Goal: Task Accomplishment & Management: Complete application form

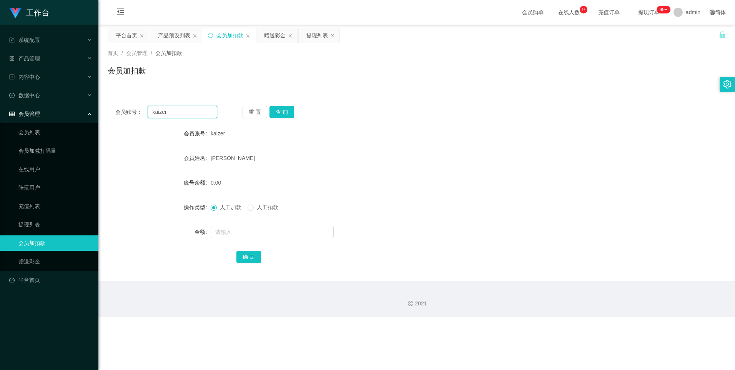
click at [181, 113] on input "kaizer" at bounding box center [182, 112] width 69 height 12
paste input "这是您的包赔协议，请保存一下。"
type input "这"
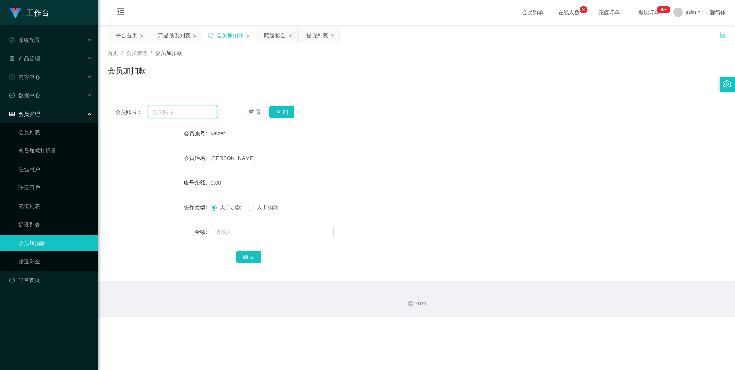
click at [191, 113] on input "text" at bounding box center [182, 112] width 69 height 12
paste input "现在点击名片把【包赔协议】发给老师完成商家限时数据单 👉[URL][DOMAIN_NAME]"
type input "现"
click at [189, 112] on input "text" at bounding box center [182, 112] width 69 height 12
paste input "0146356906"
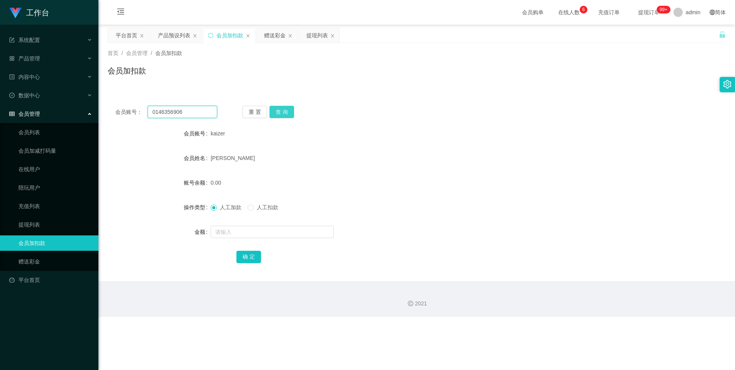
type input "0146356906"
click at [282, 113] on button "查 询" at bounding box center [281, 112] width 25 height 12
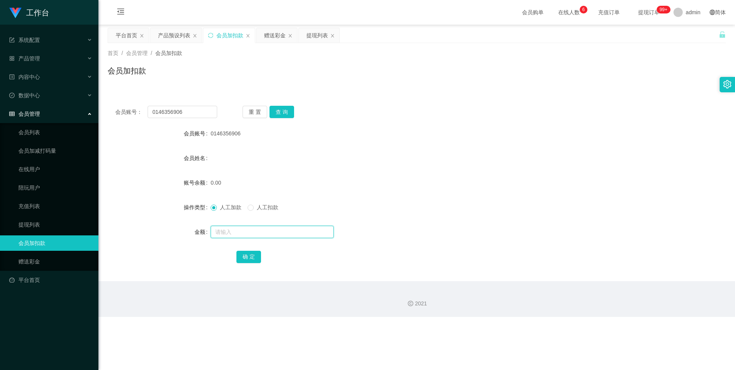
click at [242, 234] on input "text" at bounding box center [272, 232] width 123 height 12
type input "300"
click at [246, 257] on button "确 定" at bounding box center [248, 257] width 25 height 12
click at [319, 34] on div "提现列表" at bounding box center [317, 35] width 22 height 15
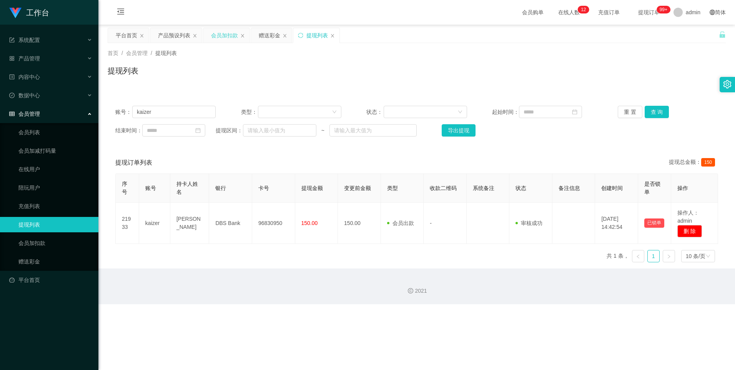
click at [226, 35] on div "会员加扣款" at bounding box center [224, 35] width 27 height 15
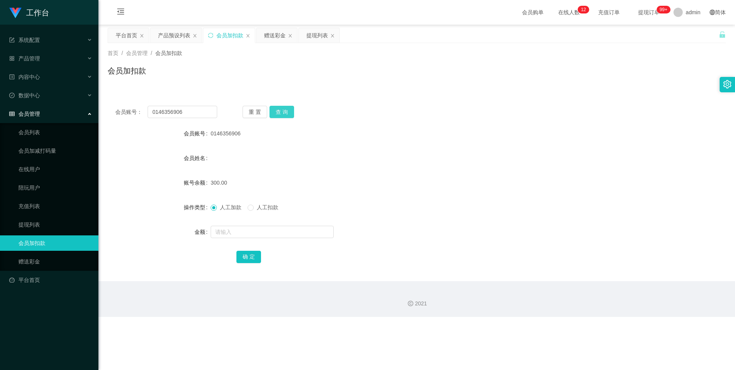
click at [287, 111] on button "查 询" at bounding box center [281, 112] width 25 height 12
click at [312, 35] on div "提现列表" at bounding box center [317, 35] width 22 height 15
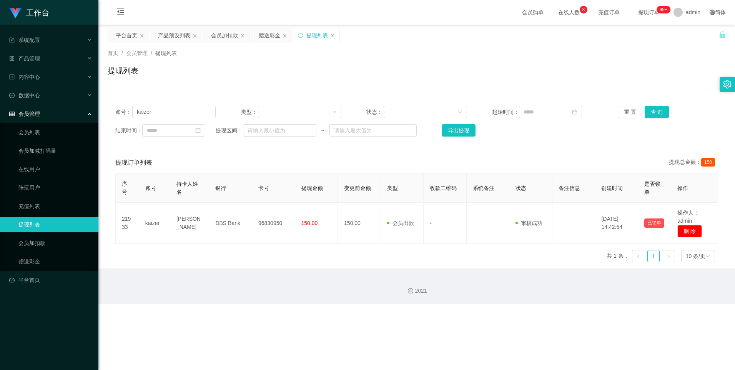
click at [643, 11] on span "提现订单 99+" at bounding box center [648, 12] width 29 height 5
click at [651, 108] on button "查 询" at bounding box center [656, 112] width 25 height 12
click at [187, 114] on input "kaizer" at bounding box center [173, 112] width 83 height 12
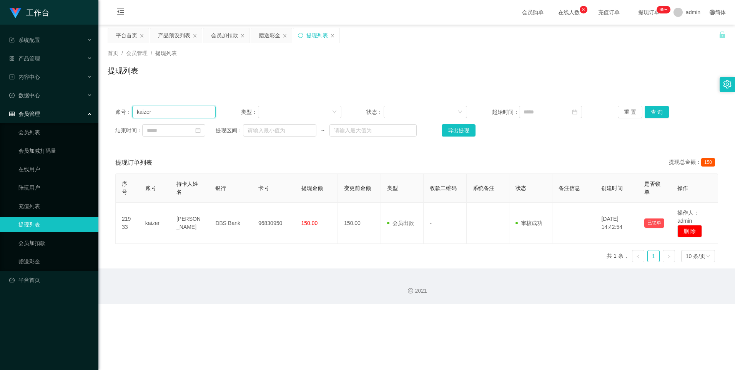
click at [187, 114] on input "kaizer" at bounding box center [173, 112] width 83 height 12
click at [640, 11] on span "提现订单 99+" at bounding box center [648, 12] width 29 height 5
click at [634, 10] on span "提现订单 99+" at bounding box center [648, 12] width 29 height 5
click at [227, 34] on div "会员加扣款" at bounding box center [224, 35] width 27 height 15
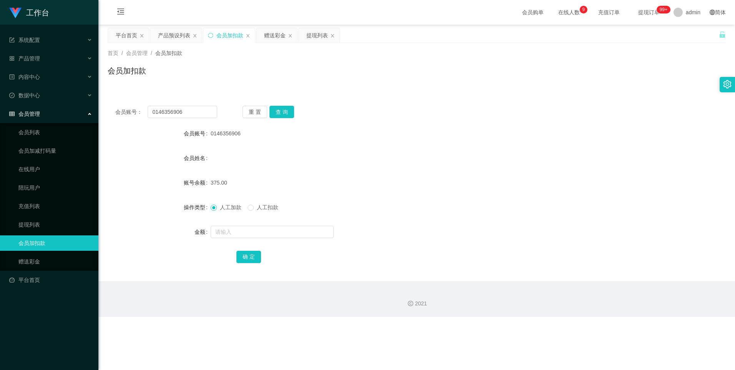
drag, startPoint x: 239, startPoint y: 133, endPoint x: 209, endPoint y: 134, distance: 29.6
click at [209, 134] on div "会员账号 0146356906" at bounding box center [417, 133] width 618 height 15
copy div "会员账号 0146356906"
click at [317, 33] on div "提现列表" at bounding box center [317, 35] width 22 height 15
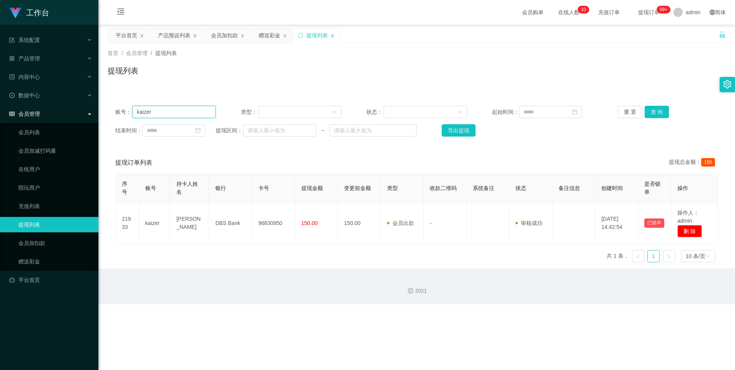
click at [171, 111] on input "kaizer" at bounding box center [173, 112] width 83 height 12
drag, startPoint x: 171, startPoint y: 111, endPoint x: 157, endPoint y: 113, distance: 13.6
click at [157, 113] on input "kaizer" at bounding box center [173, 112] width 83 height 12
type input "k"
paste input "0146356906"
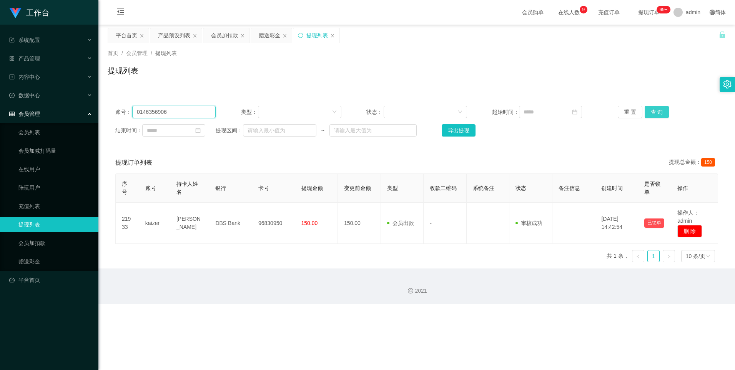
type input "0146356906"
click at [654, 108] on button "查 询" at bounding box center [656, 112] width 25 height 12
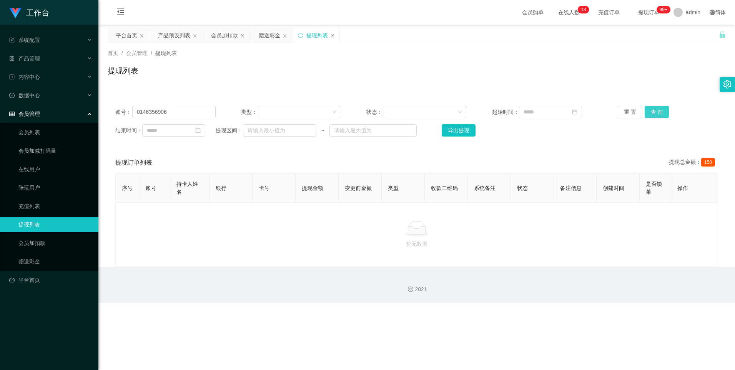
click at [659, 114] on button "查 询" at bounding box center [656, 112] width 25 height 12
click at [32, 246] on link "会员加扣款" at bounding box center [55, 242] width 74 height 15
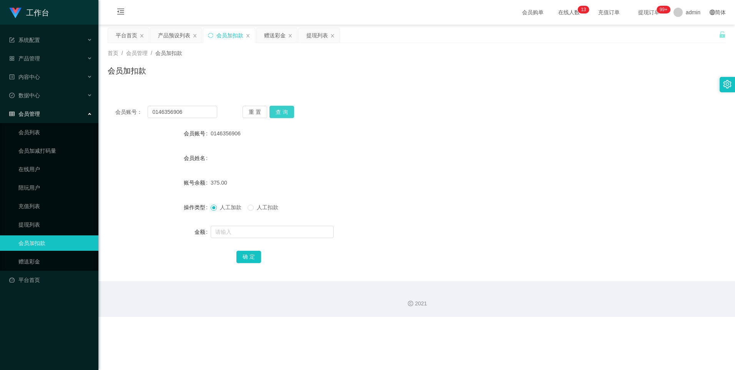
click at [284, 113] on button "查 询" at bounding box center [281, 112] width 25 height 12
click at [319, 39] on div "提现列表" at bounding box center [317, 35] width 22 height 15
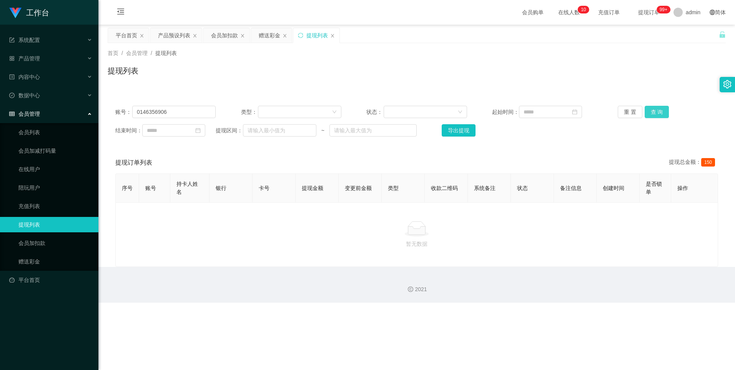
click at [655, 114] on button "查 询" at bounding box center [656, 112] width 25 height 12
click at [647, 112] on button "查 询" at bounding box center [656, 112] width 25 height 12
click at [647, 112] on button "查 询" at bounding box center [660, 112] width 33 height 12
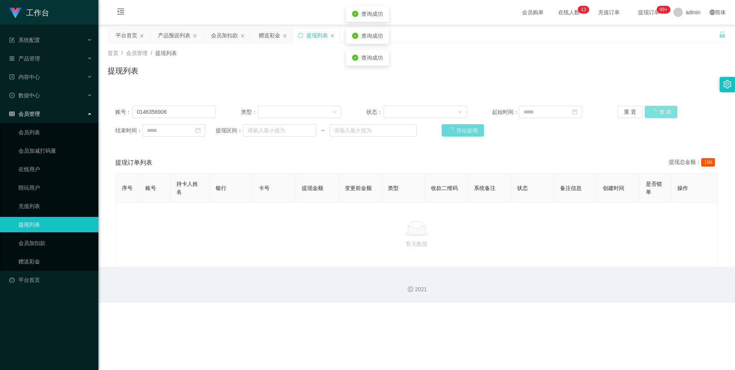
click at [647, 112] on button "查 询" at bounding box center [660, 112] width 33 height 12
click at [647, 112] on button "查 询" at bounding box center [656, 112] width 25 height 12
click at [227, 35] on div "会员加扣款" at bounding box center [224, 35] width 27 height 15
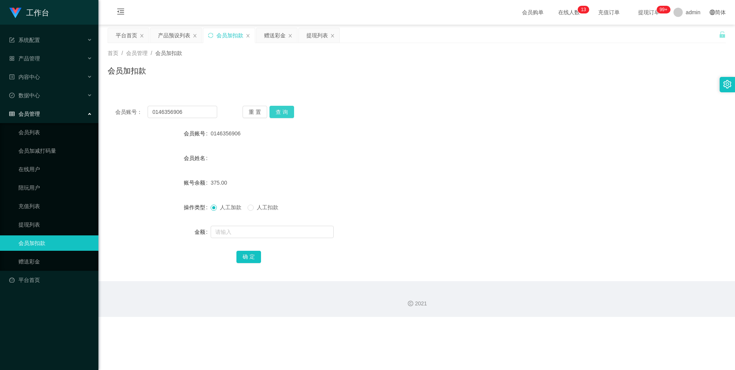
click at [282, 111] on button "查 询" at bounding box center [281, 112] width 25 height 12
click at [318, 37] on div "提现列表" at bounding box center [317, 35] width 22 height 15
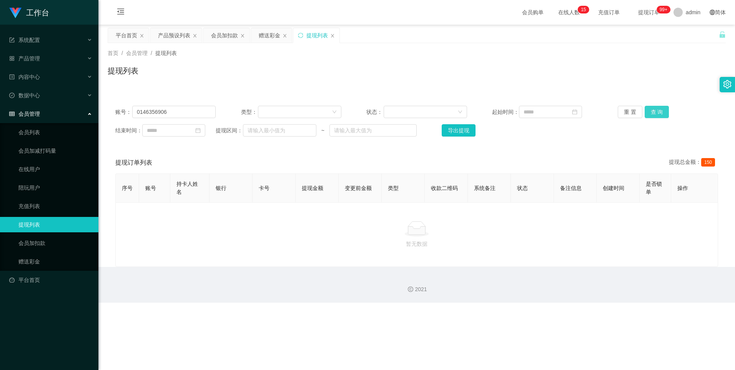
click at [656, 113] on button "查 询" at bounding box center [656, 112] width 25 height 12
click at [650, 113] on button "查 询" at bounding box center [656, 112] width 25 height 12
click at [35, 245] on link "会员加扣款" at bounding box center [55, 242] width 74 height 15
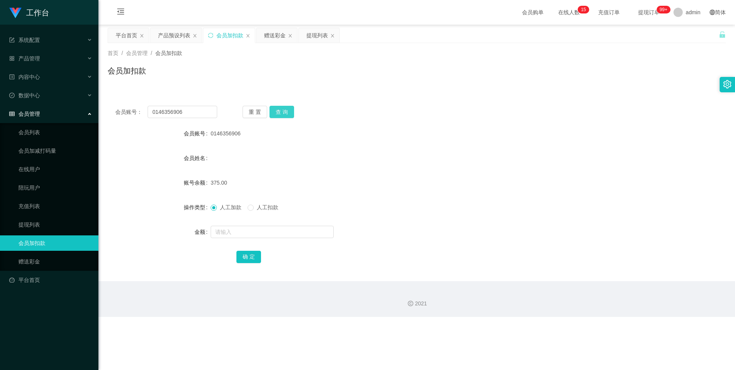
click at [284, 108] on button "查 询" at bounding box center [281, 112] width 25 height 12
click at [316, 34] on div "提现列表" at bounding box center [317, 35] width 22 height 15
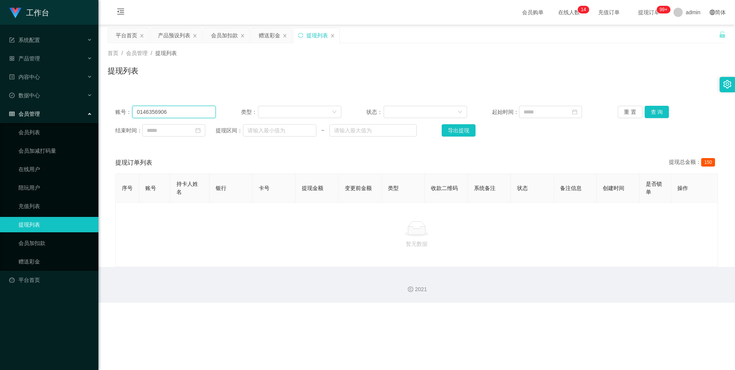
click at [194, 111] on input "0146356906" at bounding box center [173, 112] width 83 height 12
click at [659, 112] on button "查 询" at bounding box center [656, 112] width 25 height 12
click at [136, 111] on input "0146356906" at bounding box center [173, 112] width 83 height 12
click at [661, 111] on button "查 询" at bounding box center [656, 112] width 25 height 12
click at [150, 113] on input "0146356906" at bounding box center [173, 112] width 83 height 12
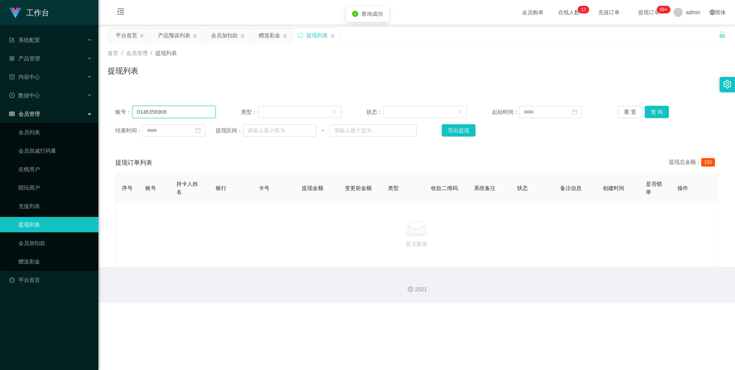
click at [150, 113] on input "0146356906" at bounding box center [173, 112] width 83 height 12
click at [639, 16] on span "提现订单 99+" at bounding box center [649, 12] width 40 height 25
click at [640, 12] on span "提现订单 99+" at bounding box center [648, 12] width 29 height 5
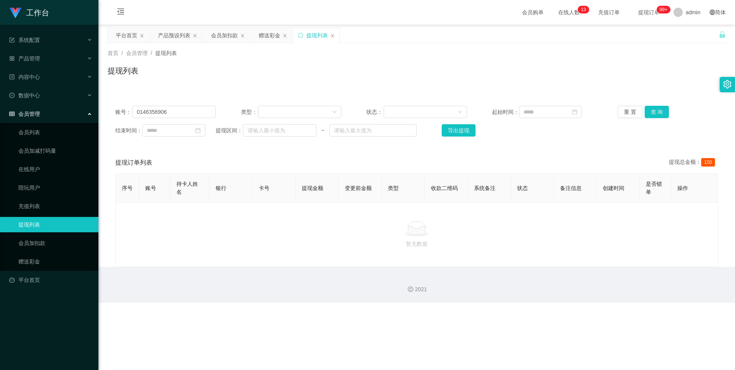
drag, startPoint x: 640, startPoint y: 12, endPoint x: 634, endPoint y: 14, distance: 6.6
click at [634, 14] on span "提现订单 99+" at bounding box center [648, 12] width 29 height 5
click at [634, 12] on span "提现订单 99+" at bounding box center [648, 12] width 29 height 5
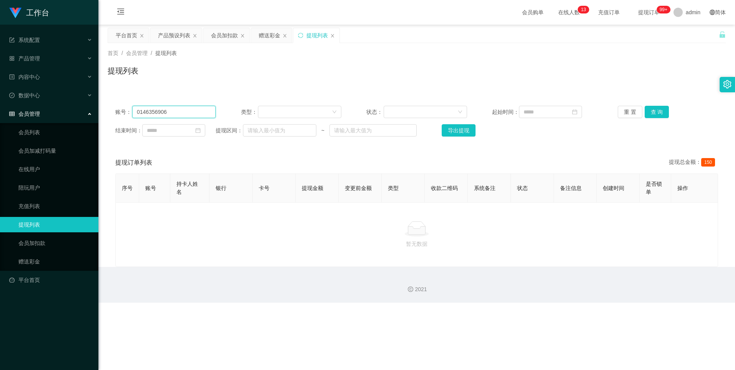
click at [177, 111] on input "0146356906" at bounding box center [173, 112] width 83 height 12
click at [654, 116] on button "查 询" at bounding box center [656, 112] width 25 height 12
click at [654, 116] on div "重 置 查 询" at bounding box center [667, 112] width 100 height 12
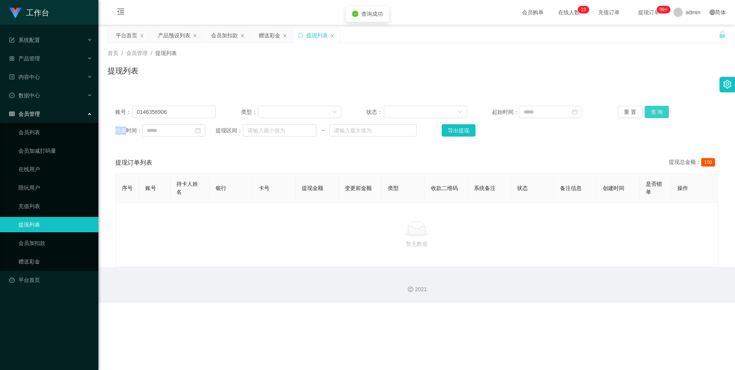
click at [654, 116] on button "查 询" at bounding box center [656, 112] width 25 height 12
click at [654, 116] on div "重 置 查 询" at bounding box center [667, 112] width 100 height 12
click at [654, 116] on button "查 询" at bounding box center [660, 112] width 33 height 12
click at [650, 111] on button "查 询" at bounding box center [656, 112] width 25 height 12
click at [157, 113] on input "0146356906" at bounding box center [173, 112] width 83 height 12
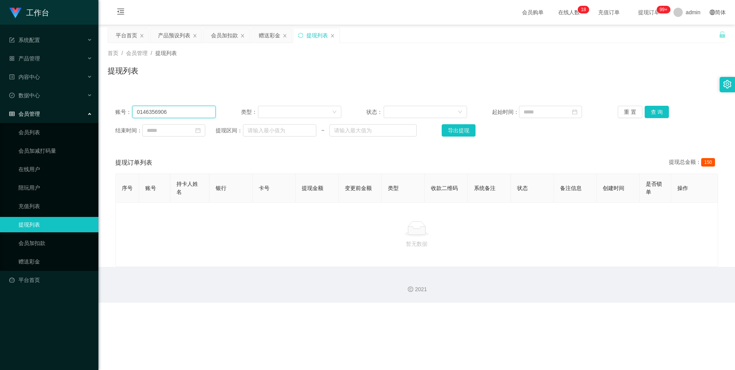
click at [157, 113] on input "0146356906" at bounding box center [173, 112] width 83 height 12
click at [156, 113] on input "0146356906" at bounding box center [173, 112] width 83 height 12
click at [157, 113] on input "0146356906" at bounding box center [173, 112] width 83 height 12
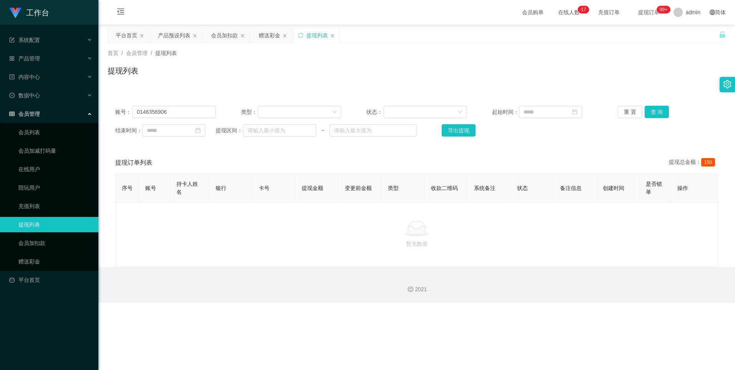
click at [642, 11] on span "提现订单 99+" at bounding box center [648, 12] width 29 height 5
drag, startPoint x: 642, startPoint y: 11, endPoint x: 637, endPoint y: 12, distance: 4.7
click at [637, 12] on span "提现订单 99+" at bounding box center [648, 12] width 29 height 5
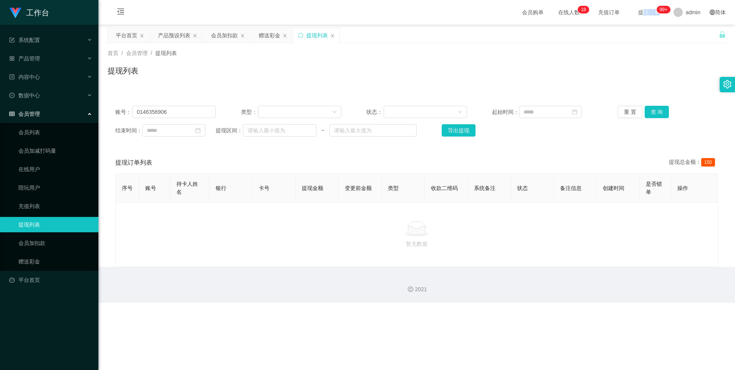
click at [637, 12] on span "提现订单 99+" at bounding box center [648, 12] width 29 height 5
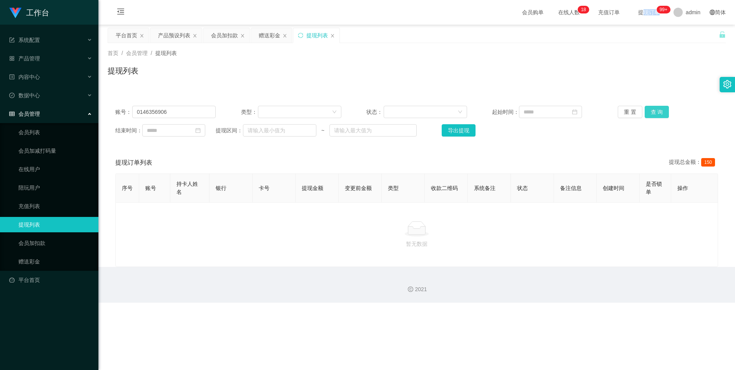
drag, startPoint x: 637, startPoint y: 12, endPoint x: 652, endPoint y: 113, distance: 101.7
click at [652, 113] on button "查 询" at bounding box center [656, 112] width 25 height 12
click at [651, 111] on button "查 询" at bounding box center [656, 112] width 25 height 12
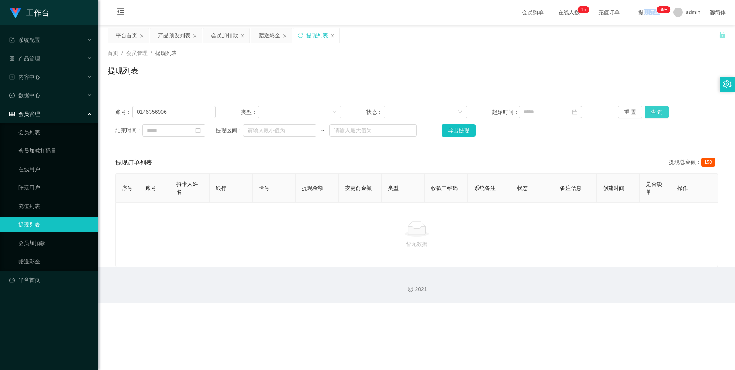
click at [655, 115] on button "查 询" at bounding box center [656, 112] width 25 height 12
click at [654, 115] on button "查 询" at bounding box center [656, 112] width 25 height 12
click at [179, 112] on input "0146356906" at bounding box center [173, 112] width 83 height 12
type input "0"
paste input "0146356906"
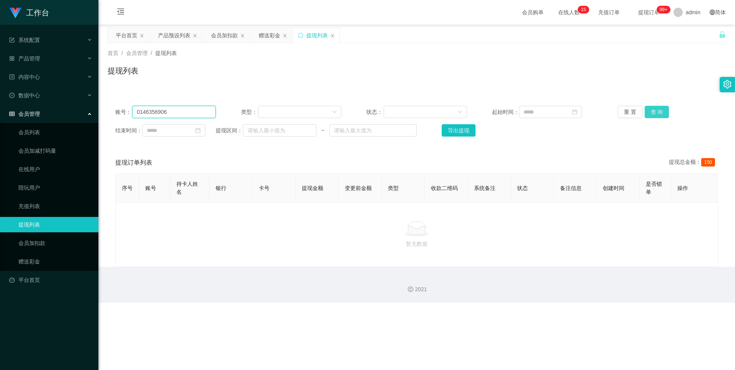
type input "0146356906"
click at [645, 108] on button "查 询" at bounding box center [656, 112] width 25 height 12
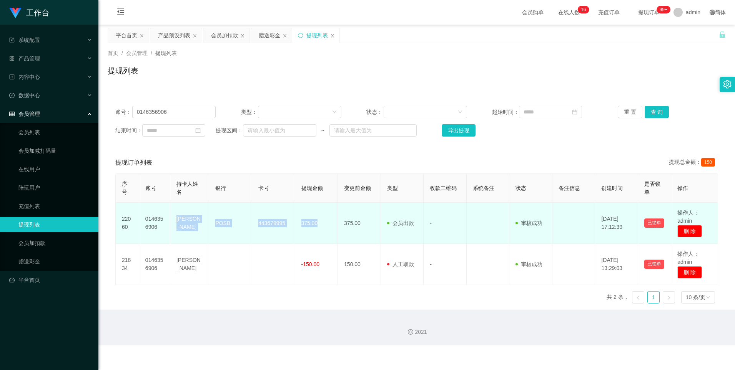
drag, startPoint x: 175, startPoint y: 215, endPoint x: 319, endPoint y: 225, distance: 144.4
click at [319, 225] on tr "22060 0146356906 Yap Soon Siang POSB 443679995 375.00 375.00 会员出款 人工取款 - 审核驳回 审…" at bounding box center [417, 222] width 602 height 41
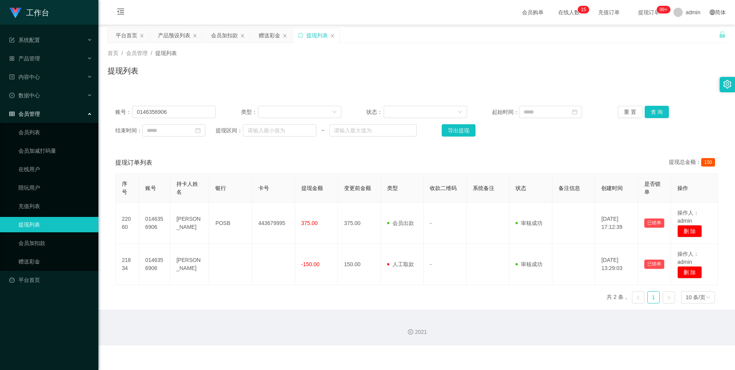
click at [241, 156] on div "提现订单列表 提现总金额： 150" at bounding box center [416, 163] width 602 height 22
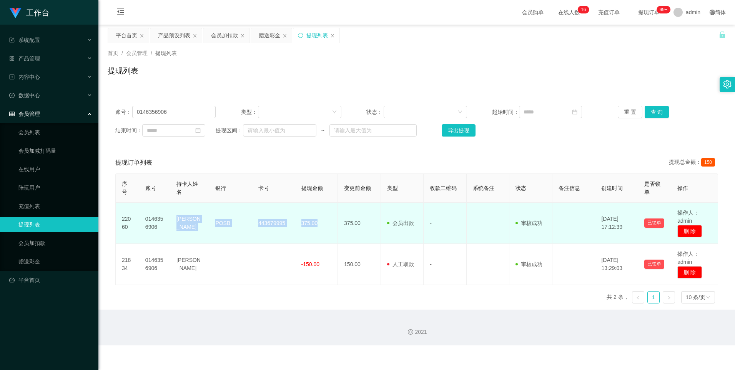
drag, startPoint x: 171, startPoint y: 215, endPoint x: 320, endPoint y: 229, distance: 150.1
click at [320, 229] on tr "22060 0146356906 Yap Soon Siang POSB 443679995 375.00 375.00 会员出款 人工取款 - 审核驳回 审…" at bounding box center [417, 222] width 602 height 41
copy tr "Yap Soon Siang POSB 443679995 375.00"
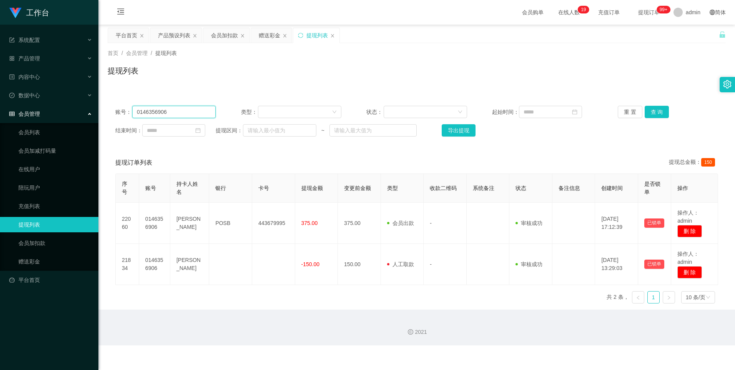
drag, startPoint x: 171, startPoint y: 110, endPoint x: 132, endPoint y: 110, distance: 39.2
click at [132, 110] on input "0146356906" at bounding box center [173, 112] width 83 height 12
click at [41, 244] on link "会员加扣款" at bounding box center [55, 242] width 74 height 15
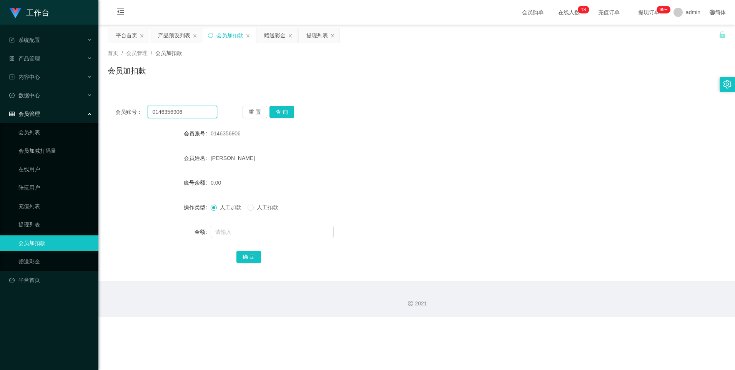
click at [200, 113] on input "0146356906" at bounding box center [182, 112] width 69 height 12
type input "0"
drag, startPoint x: 180, startPoint y: 114, endPoint x: 241, endPoint y: 79, distance: 70.4
click at [241, 79] on div "会员加扣款" at bounding box center [417, 74] width 618 height 18
click at [194, 111] on input "text" at bounding box center [182, 112] width 69 height 12
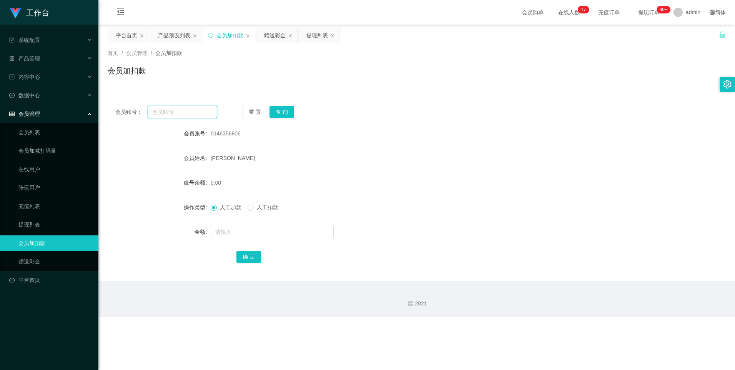
paste input "0146356906"
type input "0146356906"
click at [194, 111] on input "0146356906" at bounding box center [182, 112] width 69 height 12
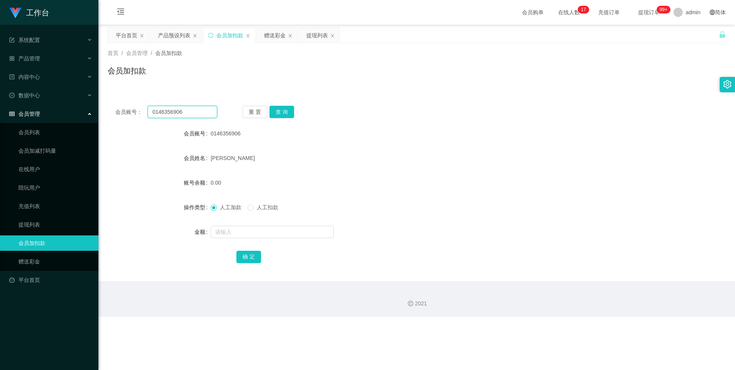
click at [194, 111] on input "0146356906" at bounding box center [182, 112] width 69 height 12
drag, startPoint x: 194, startPoint y: 111, endPoint x: 200, endPoint y: 113, distance: 5.7
click at [194, 111] on input "0146356906" at bounding box center [182, 112] width 69 height 12
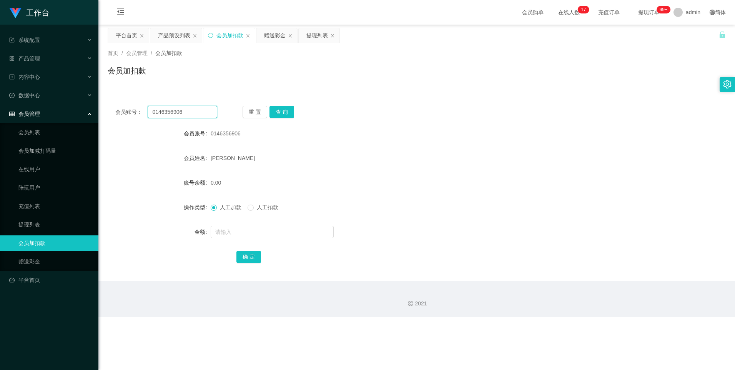
click at [200, 113] on input "0146356906" at bounding box center [182, 112] width 69 height 12
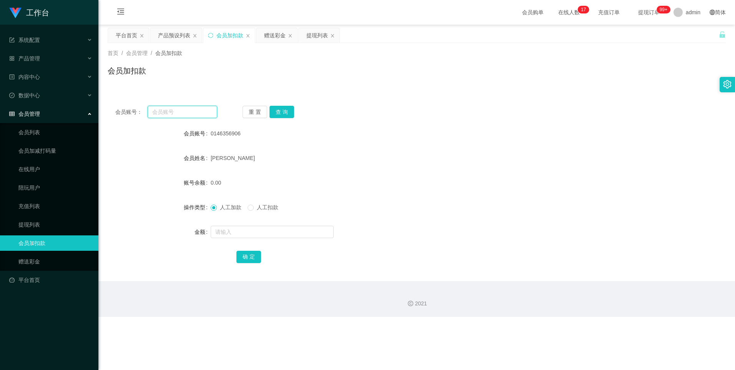
paste input "0146356906"
type input "0146356906"
click at [281, 106] on button "查 询" at bounding box center [281, 112] width 25 height 12
click at [281, 106] on div "重 置 查 询" at bounding box center [293, 112] width 102 height 12
click at [281, 106] on button "查 询" at bounding box center [281, 112] width 25 height 12
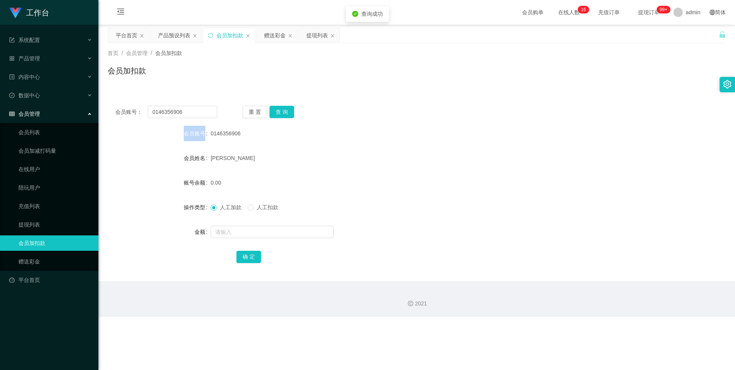
click at [281, 106] on div "重 置 查 询" at bounding box center [293, 112] width 102 height 12
click at [281, 106] on button "查 询" at bounding box center [281, 112] width 25 height 12
click at [33, 259] on link "赠送彩金" at bounding box center [55, 261] width 74 height 15
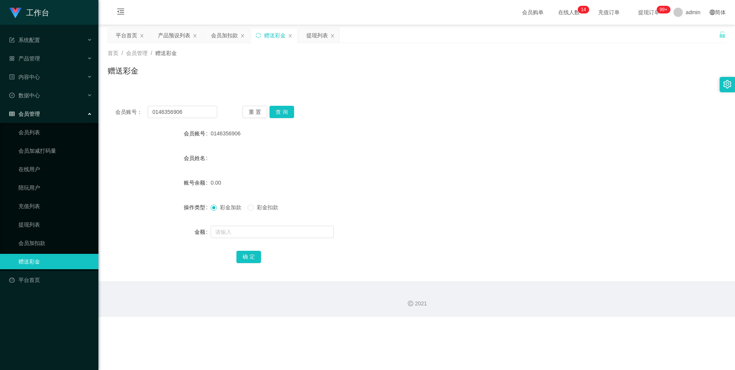
click at [246, 225] on form "会员账号 0146356906 会员姓名 账号余额 0.00 操作类型 彩金加款 彩金扣款 金额 确 定" at bounding box center [417, 195] width 618 height 138
click at [246, 232] on input "text" at bounding box center [272, 232] width 123 height 12
type input "49"
drag, startPoint x: 243, startPoint y: 258, endPoint x: 261, endPoint y: 253, distance: 18.4
click at [243, 258] on button "确 定" at bounding box center [248, 257] width 25 height 12
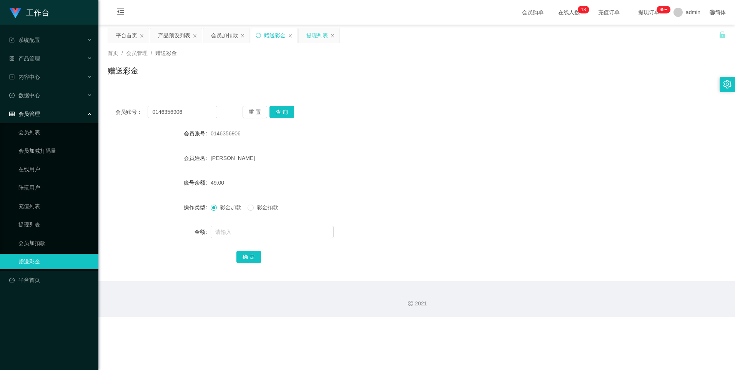
click at [322, 36] on div "提现列表" at bounding box center [317, 35] width 22 height 15
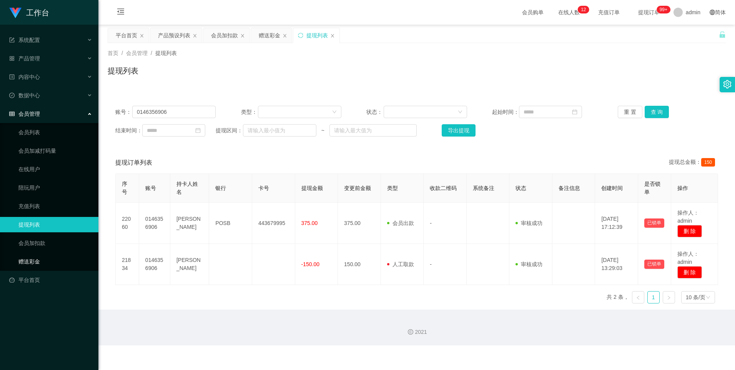
click at [37, 258] on link "赠送彩金" at bounding box center [55, 261] width 74 height 15
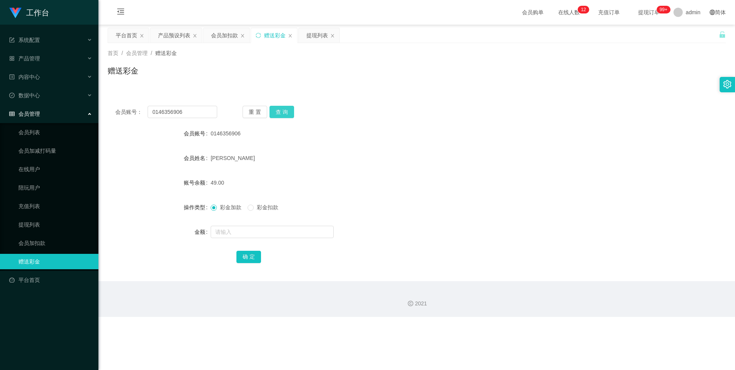
drag, startPoint x: 283, startPoint y: 111, endPoint x: 281, endPoint y: 121, distance: 9.7
click at [282, 111] on button "查 询" at bounding box center [281, 112] width 25 height 12
click at [315, 33] on div "提现列表" at bounding box center [317, 35] width 22 height 15
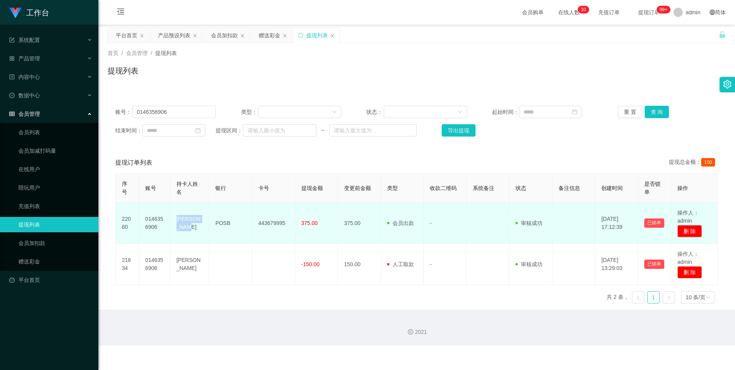
drag, startPoint x: 176, startPoint y: 221, endPoint x: 181, endPoint y: 225, distance: 6.3
click at [181, 225] on td "[PERSON_NAME]" at bounding box center [189, 222] width 39 height 41
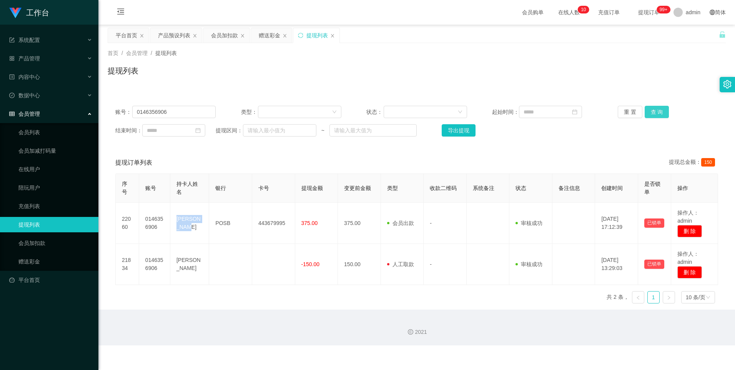
click at [658, 109] on button "查 询" at bounding box center [656, 112] width 25 height 12
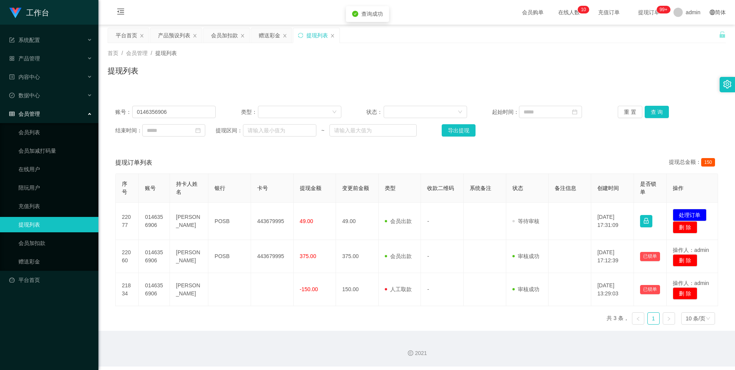
click at [222, 197] on th "银行" at bounding box center [229, 188] width 43 height 29
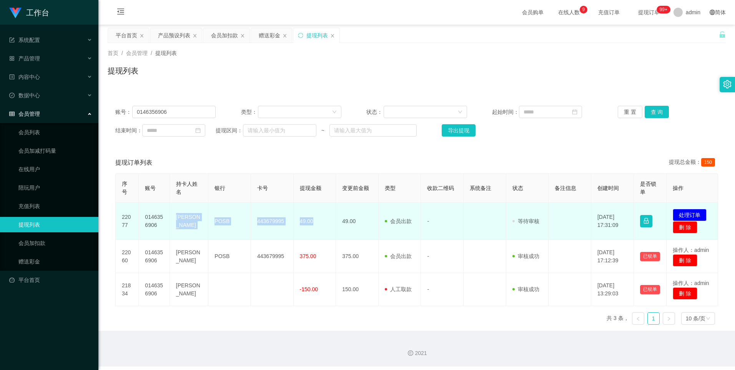
drag, startPoint x: 173, startPoint y: 215, endPoint x: 322, endPoint y: 232, distance: 150.1
click at [322, 232] on tr "22077 0146356906 Yap Soon Siang POSB 443679995 49.00 49.00 会员出款 人工取款 - 审核驳回 审核成…" at bounding box center [417, 220] width 602 height 37
copy tr "Yap Soon Siang POSB 443679995 49.00"
click at [685, 216] on button "处理订单" at bounding box center [689, 215] width 34 height 12
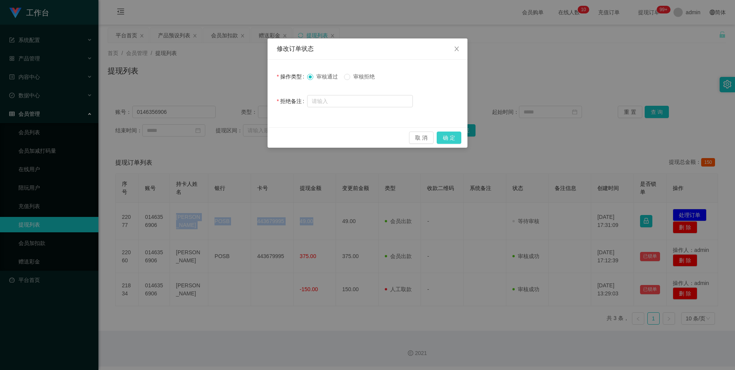
click at [451, 139] on button "确 定" at bounding box center [448, 137] width 25 height 12
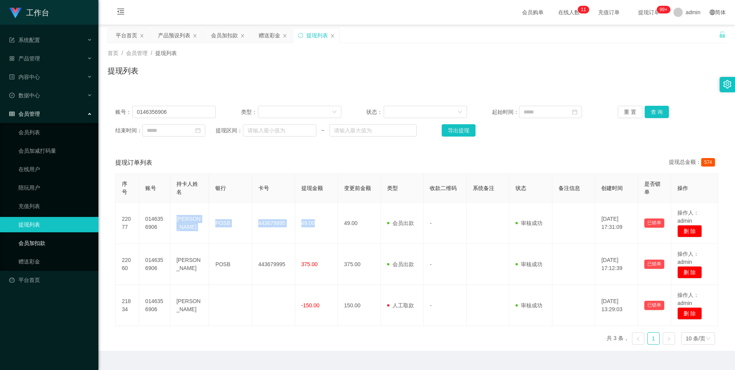
click at [37, 244] on link "会员加扣款" at bounding box center [55, 242] width 74 height 15
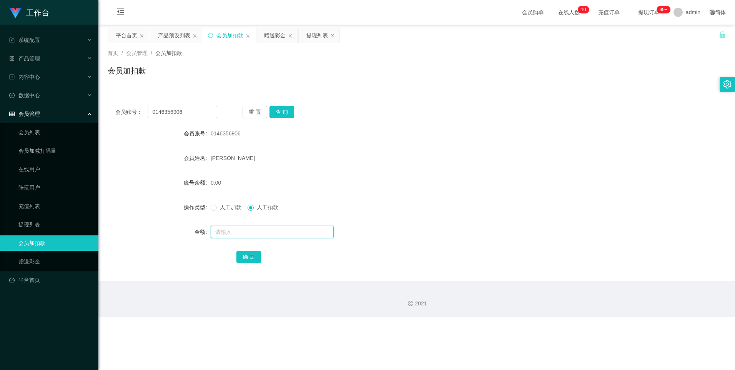
click at [259, 231] on input "text" at bounding box center [272, 232] width 123 height 12
type input "8"
click at [248, 255] on button "确 定" at bounding box center [248, 257] width 25 height 12
click at [252, 255] on button "确 定" at bounding box center [248, 257] width 25 height 12
click at [257, 230] on input "text" at bounding box center [272, 232] width 123 height 12
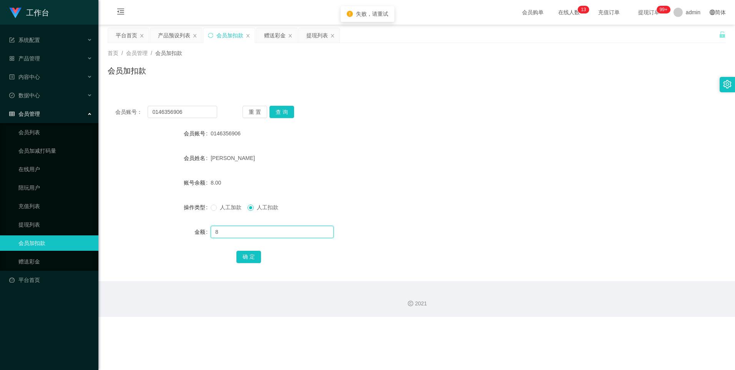
type input "8"
click at [252, 249] on div "确 定" at bounding box center [416, 256] width 360 height 15
click at [254, 254] on button "确 定" at bounding box center [248, 257] width 25 height 12
click at [35, 261] on link "赠送彩金" at bounding box center [55, 261] width 74 height 15
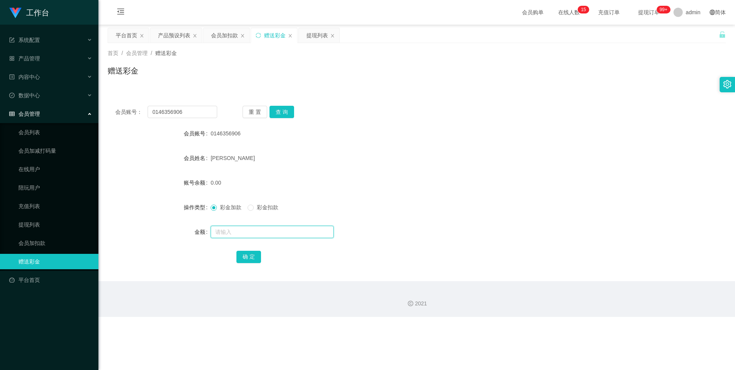
click at [252, 229] on input "text" at bounding box center [272, 232] width 123 height 12
type input "8"
click at [254, 253] on button "确 定" at bounding box center [248, 257] width 25 height 12
click at [322, 35] on div "提现列表" at bounding box center [317, 35] width 22 height 15
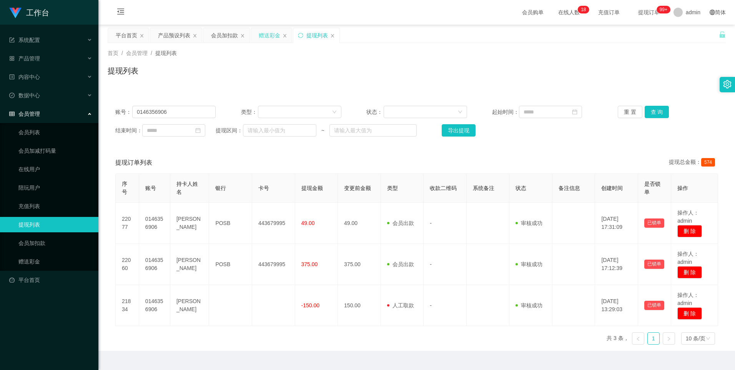
click at [267, 36] on div "赠送彩金" at bounding box center [270, 35] width 22 height 15
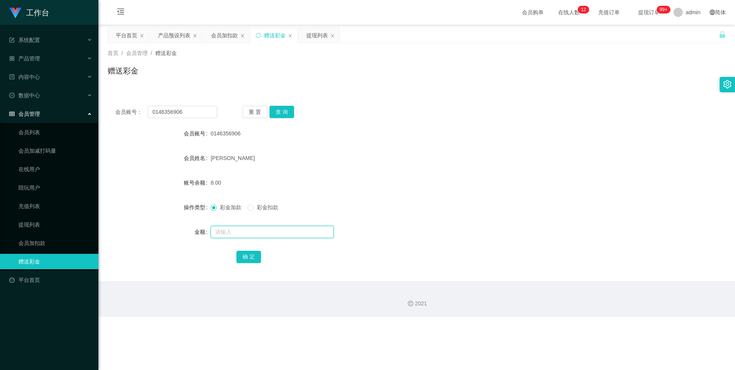
click at [237, 231] on input "text" at bounding box center [272, 232] width 123 height 12
type input "8"
click at [244, 251] on button "确 定" at bounding box center [248, 257] width 25 height 12
click at [288, 114] on button "查 询" at bounding box center [281, 112] width 25 height 12
click at [320, 35] on div "提现列表" at bounding box center [317, 35] width 22 height 15
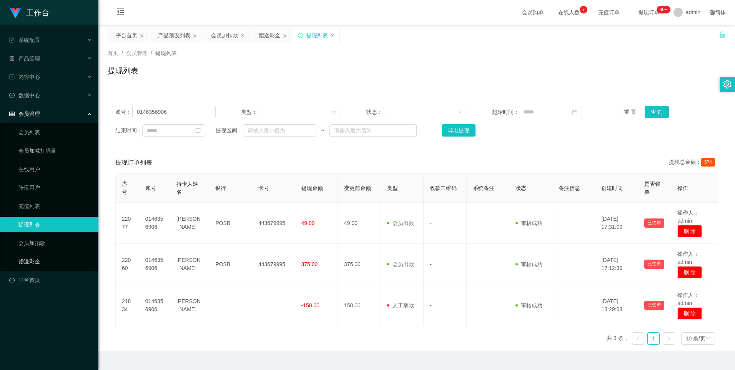
click at [37, 259] on link "赠送彩金" at bounding box center [55, 261] width 74 height 15
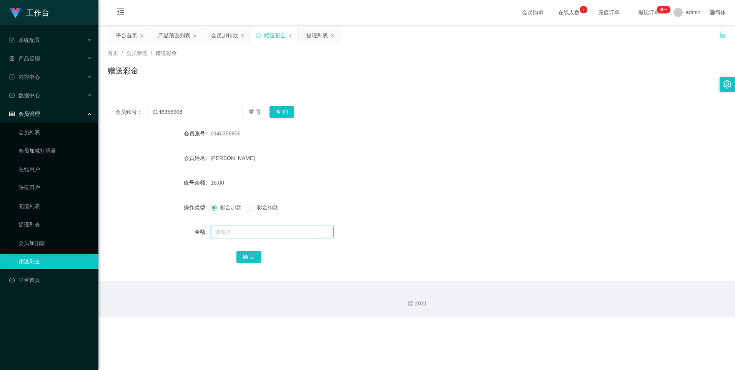
click at [234, 233] on input "text" at bounding box center [272, 232] width 123 height 12
type input "8"
drag, startPoint x: 249, startPoint y: 255, endPoint x: 254, endPoint y: 252, distance: 5.9
click at [249, 255] on button "确 定" at bounding box center [248, 257] width 25 height 12
